Goal: Find specific page/section: Find specific page/section

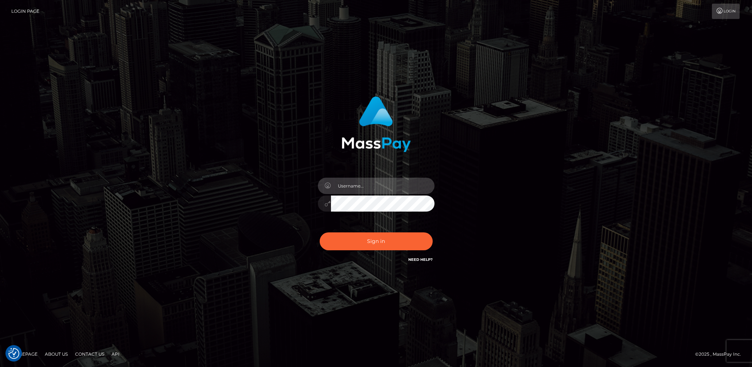
click at [394, 187] on input "text" at bounding box center [382, 185] width 103 height 16
click at [381, 181] on input "text" at bounding box center [382, 185] width 103 height 16
type input "lady.v"
click at [388, 215] on div "lady.v" at bounding box center [376, 200] width 128 height 56
click at [381, 240] on button "Sign in" at bounding box center [376, 241] width 113 height 18
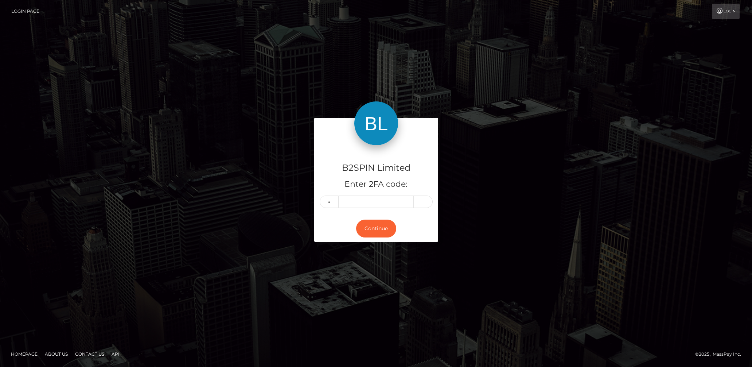
type input "0"
type input "8"
type input "3"
type input "4"
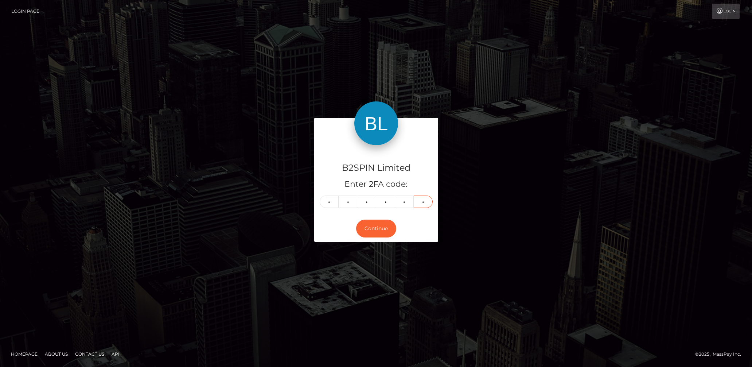
type input "7"
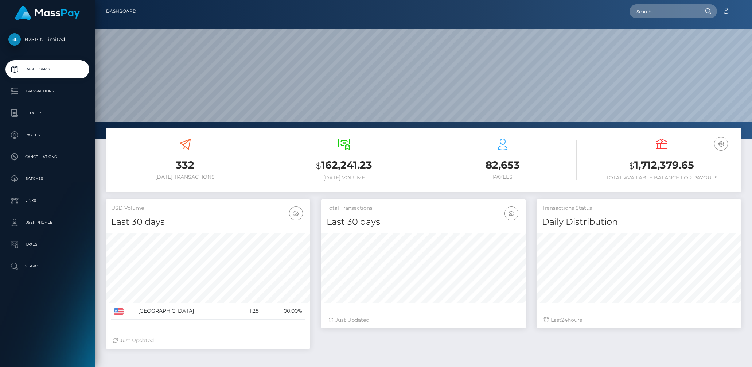
scroll to position [129, 204]
click at [661, 11] on input "text" at bounding box center [663, 11] width 68 height 14
paste input "3dd613d4-bf1c-49bd-9339-61c5847e23d1"
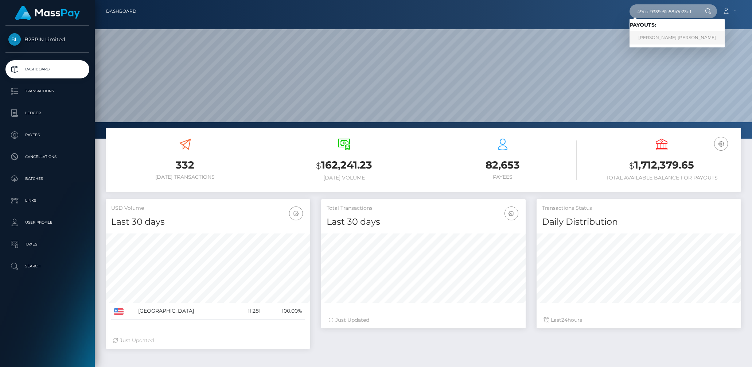
type input "3dd613d4-bf1c-49bd-9339-61c5847e23d1"
click at [659, 36] on link "OMAR MAZEN YEHYA" at bounding box center [676, 37] width 95 height 13
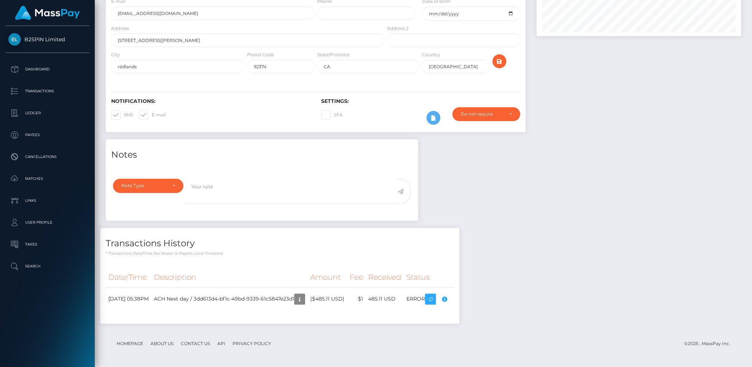
scroll to position [87, 204]
